Goal: Task Accomplishment & Management: Manage account settings

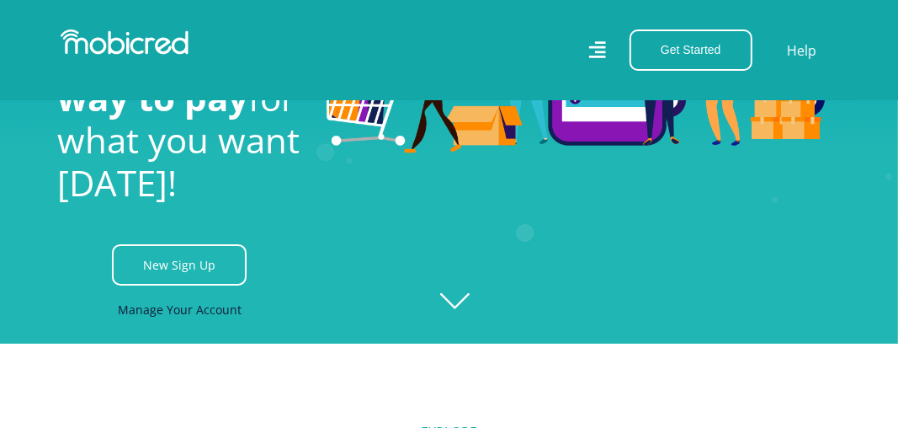
scroll to position [0, 1010]
click at [204, 316] on link "Manage Your Account" at bounding box center [180, 309] width 124 height 38
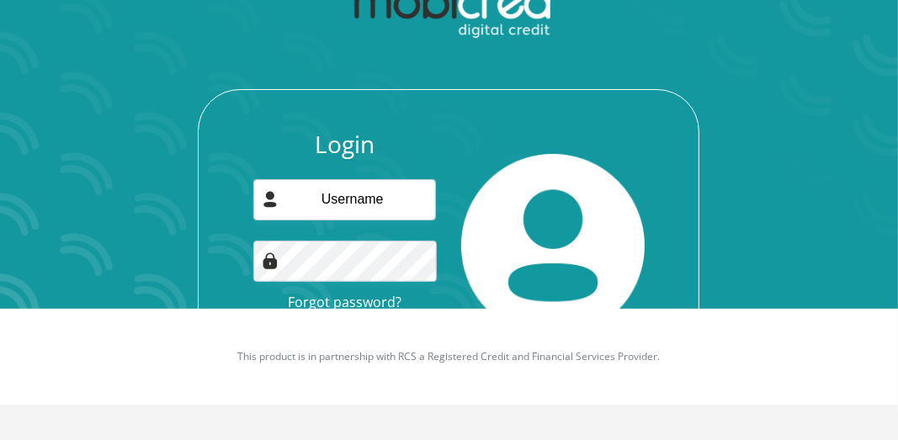
scroll to position [131, 0]
type input "rhendrickse2@gmail.com"
click at [796, 262] on div "Login rhendrickse2@gmail.com Forgot password? Login" at bounding box center [449, 186] width 752 height 433
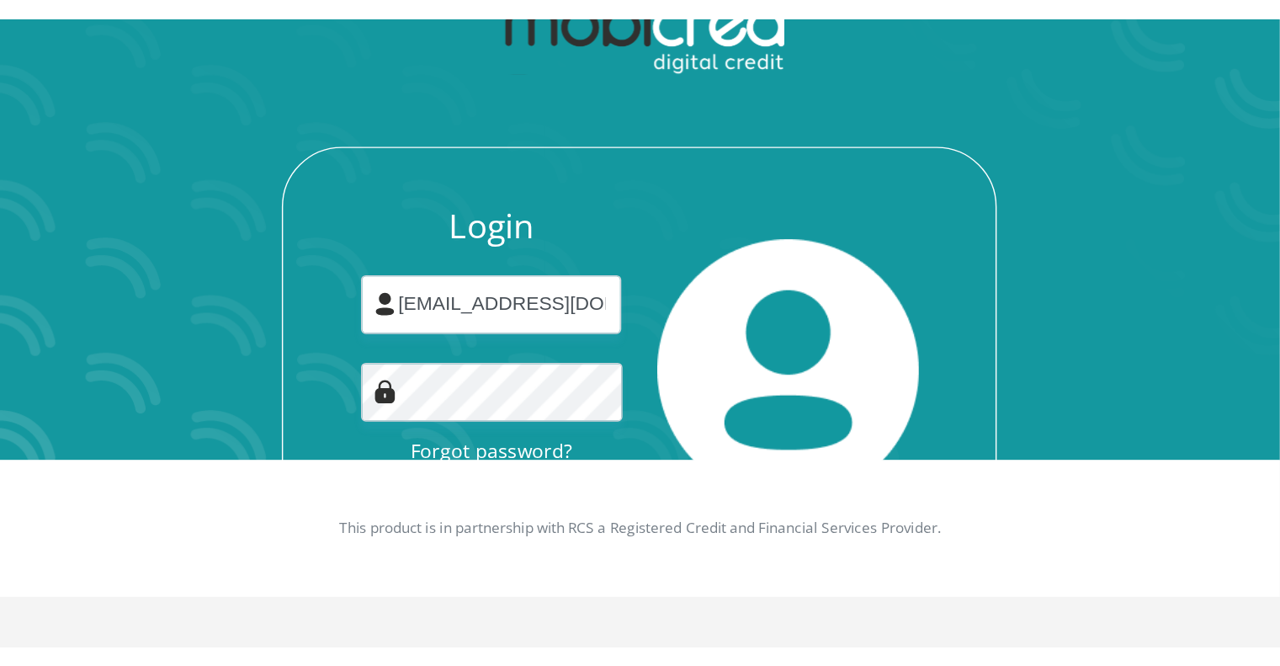
scroll to position [96, 0]
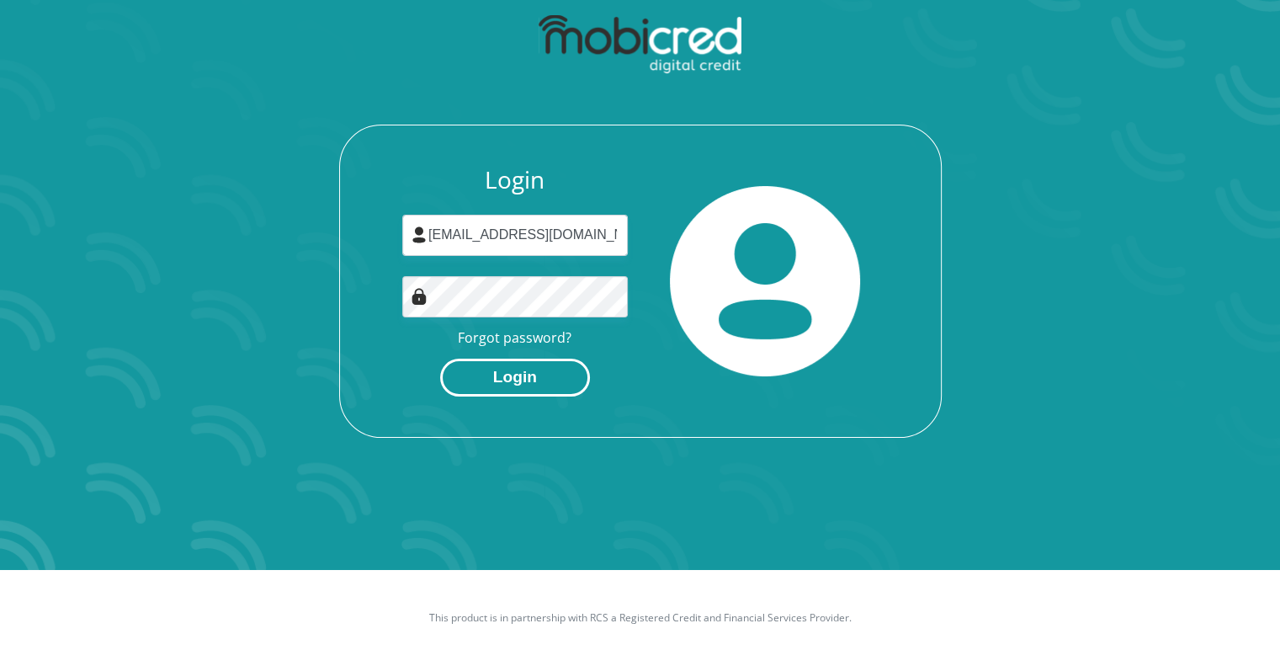
click at [540, 380] on button "Login" at bounding box center [515, 378] width 150 height 38
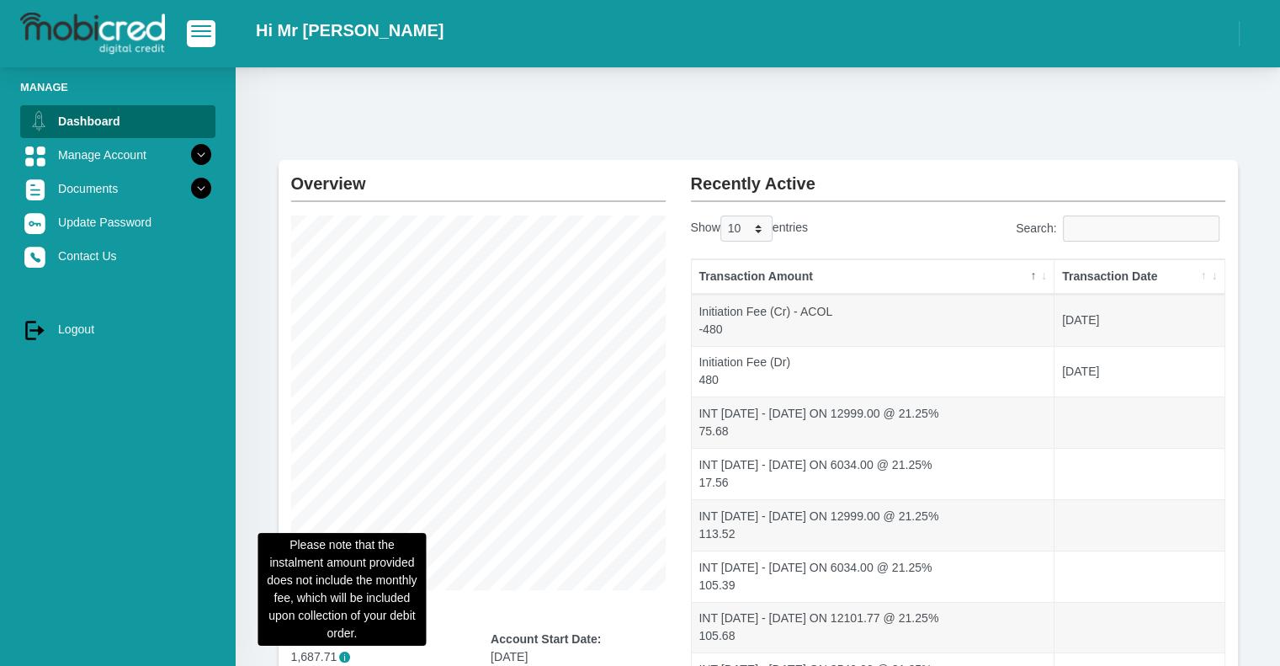
click at [343, 656] on span "i" at bounding box center [344, 656] width 11 height 11
